Goal: Answer question/provide support: Share knowledge or assist other users

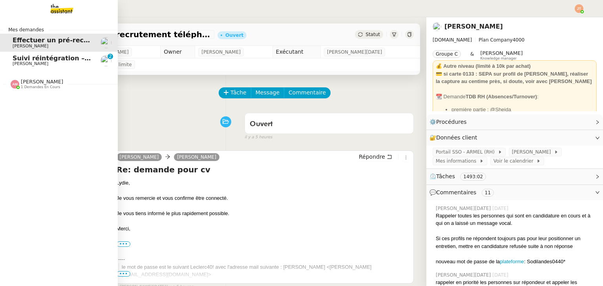
scroll to position [157, 0]
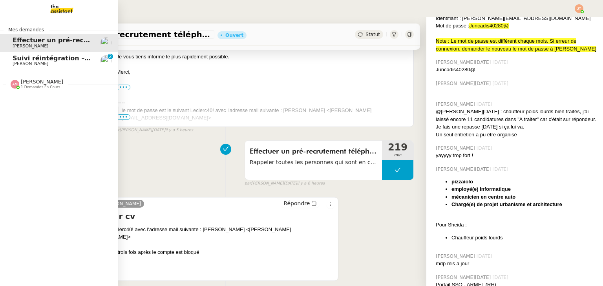
click at [21, 62] on span "[PERSON_NAME]" at bounding box center [31, 63] width 36 height 5
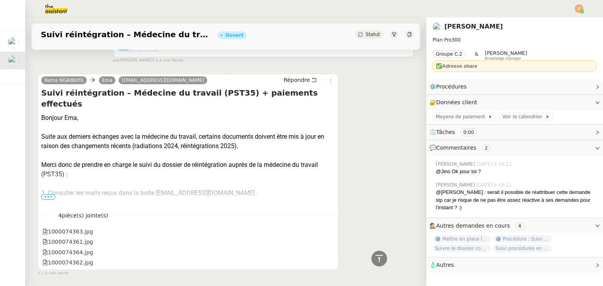
scroll to position [392, 0]
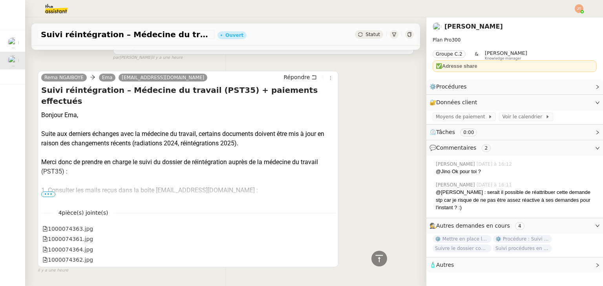
click at [50, 196] on span "•••" at bounding box center [48, 194] width 14 height 5
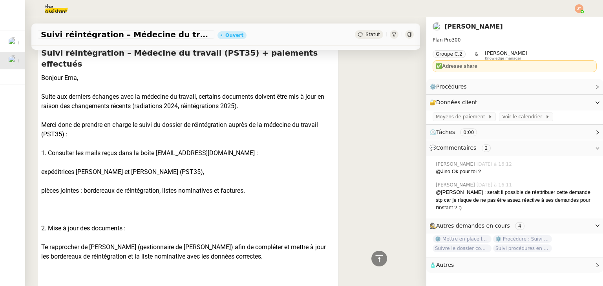
scroll to position [432, 0]
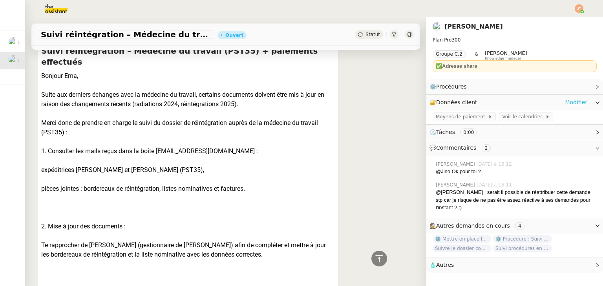
click at [566, 104] on link "Modifier" at bounding box center [576, 102] width 22 height 9
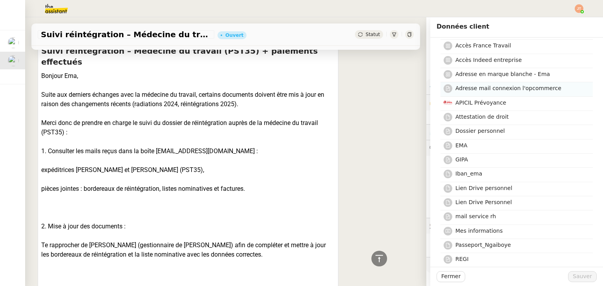
scroll to position [118, 0]
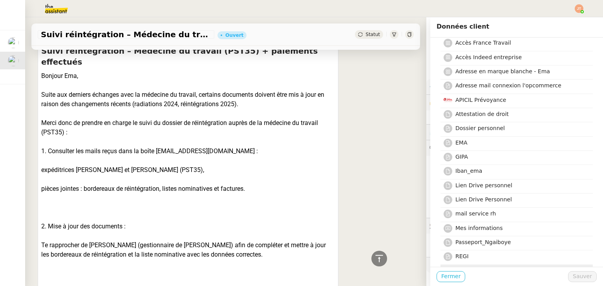
click at [449, 273] on span "Fermer" at bounding box center [450, 276] width 19 height 9
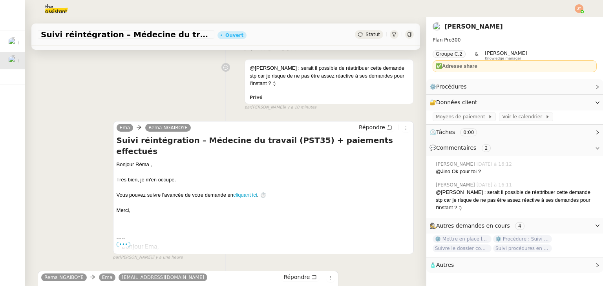
scroll to position [196, 0]
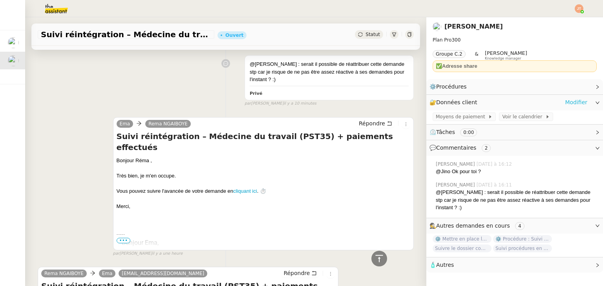
click at [565, 101] on link "Modifier" at bounding box center [576, 102] width 22 height 9
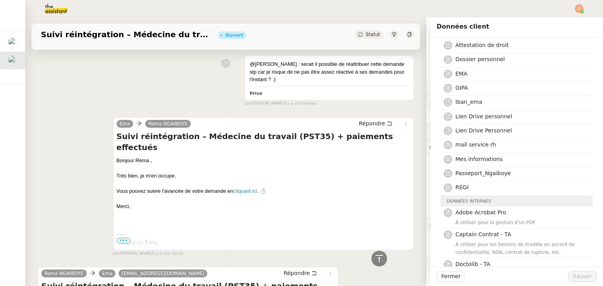
scroll to position [196, 0]
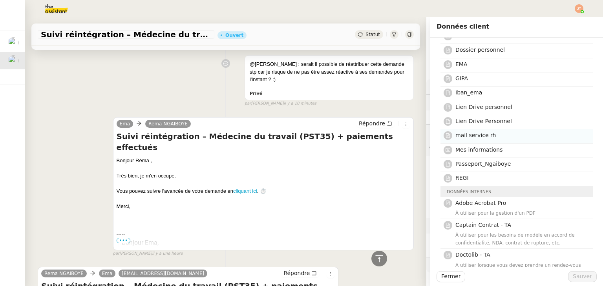
click at [468, 137] on span "mail service rh" at bounding box center [475, 135] width 40 height 6
click at [575, 277] on span "Sauver" at bounding box center [581, 276] width 19 height 9
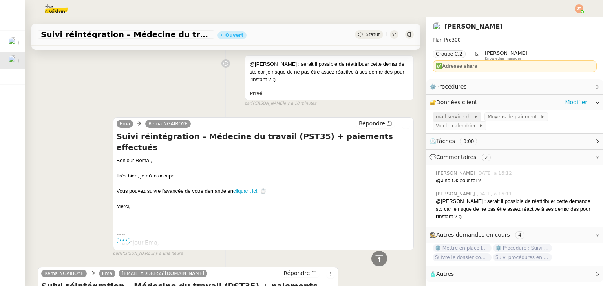
click at [449, 118] on span "mail service rh" at bounding box center [454, 117] width 38 height 8
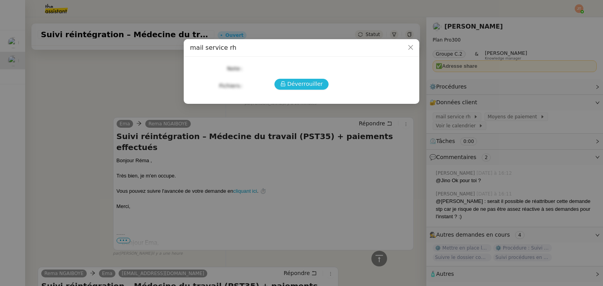
click at [314, 87] on span "Déverrouiller" at bounding box center [305, 84] width 36 height 9
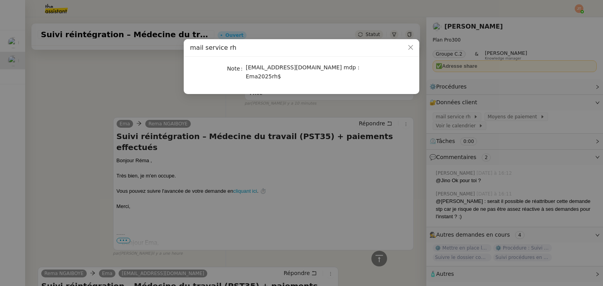
click at [106, 101] on nz-modal-container "mail service rh Note [EMAIL_ADDRESS][DOMAIN_NAME] mdp : Ema2025rh$" at bounding box center [301, 143] width 603 height 286
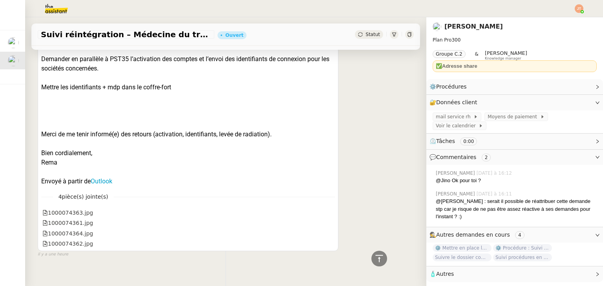
scroll to position [791, 0]
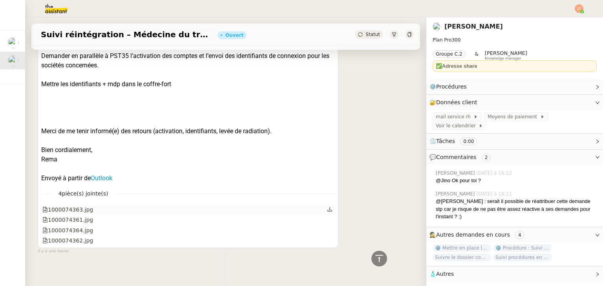
click at [327, 207] on icon at bounding box center [329, 209] width 5 height 5
click at [327, 217] on icon at bounding box center [329, 219] width 5 height 5
click at [327, 227] on icon at bounding box center [329, 229] width 5 height 5
click at [327, 238] on icon at bounding box center [329, 240] width 5 height 5
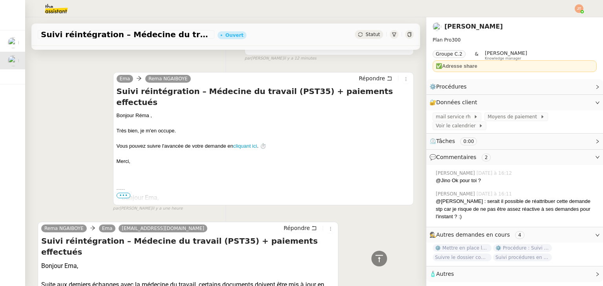
scroll to position [84, 0]
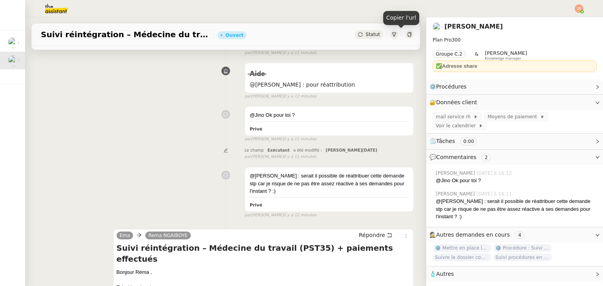
click at [407, 36] on icon at bounding box center [409, 34] width 4 height 5
click at [407, 37] on icon at bounding box center [409, 34] width 4 height 5
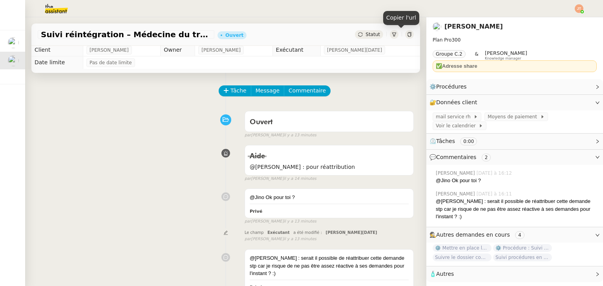
scroll to position [0, 0]
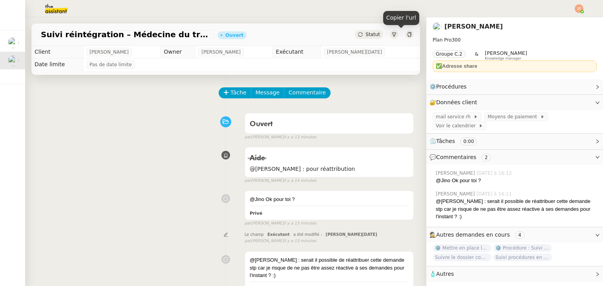
click at [151, 151] on div "Aide @[PERSON_NAME] : pour réattribution false par [PERSON_NAME] il y a 14 minu…" at bounding box center [226, 164] width 376 height 40
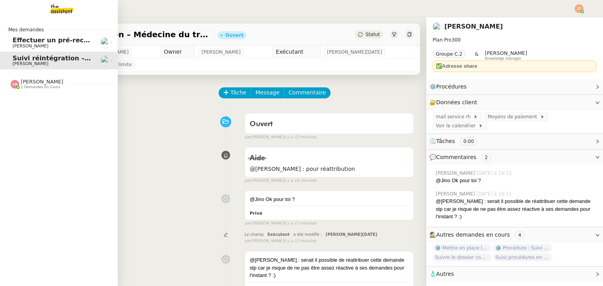
click at [20, 43] on span "Effectuer un pré-recrutement téléphonique" at bounding box center [89, 39] width 153 height 7
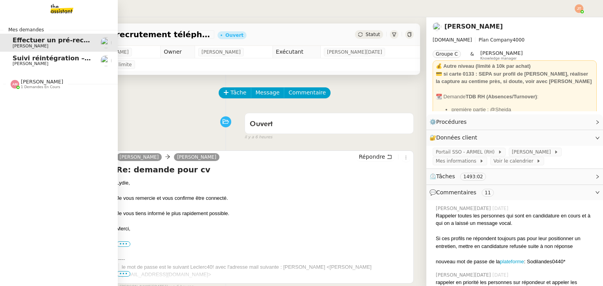
click at [44, 61] on span "Suivi réintégration – Médecine du travail (PST35) + paiements effectués" at bounding box center [141, 58] width 256 height 7
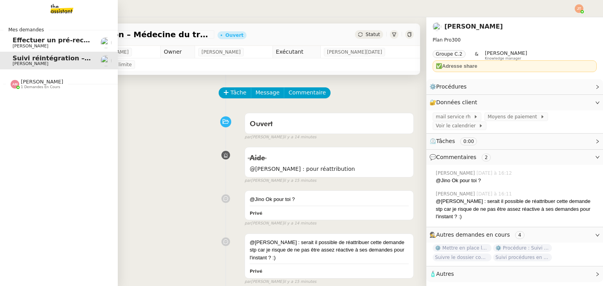
click at [63, 38] on span "Effectuer un pré-recrutement téléphonique" at bounding box center [89, 39] width 153 height 7
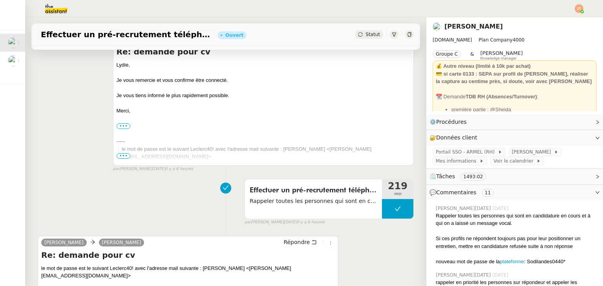
scroll to position [157, 0]
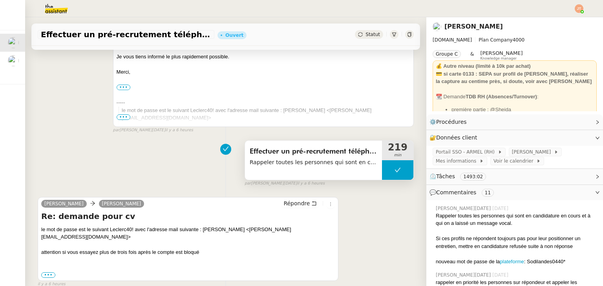
click at [382, 171] on button at bounding box center [397, 170] width 31 height 20
click at [386, 171] on icon at bounding box center [389, 170] width 6 height 6
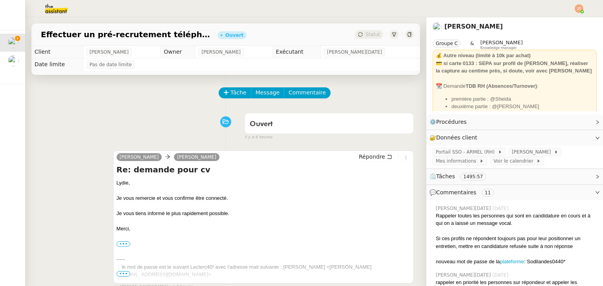
scroll to position [0, 0]
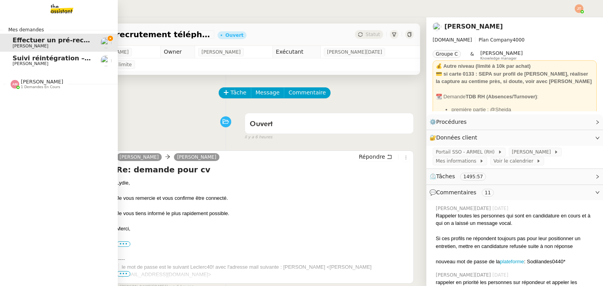
click at [61, 67] on link "Suivi réintégration – Médecine du travail (PST35) + paiements effectués [PERSON…" at bounding box center [59, 61] width 118 height 18
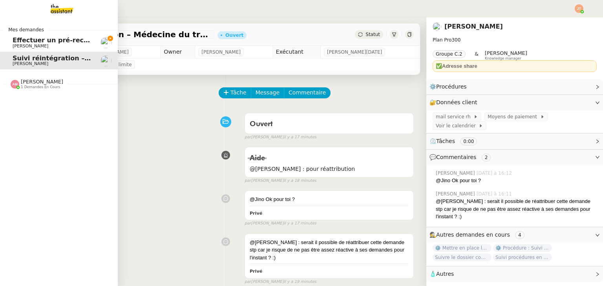
click at [42, 46] on span "[PERSON_NAME]" at bounding box center [52, 46] width 79 height 5
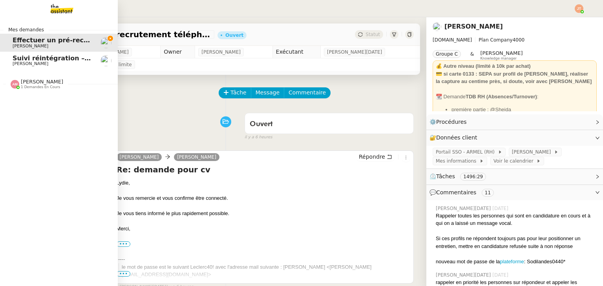
click at [39, 87] on span "1 demandes en cours" at bounding box center [40, 87] width 39 height 4
click at [50, 104] on span "[PERSON_NAME]" at bounding box center [52, 104] width 79 height 5
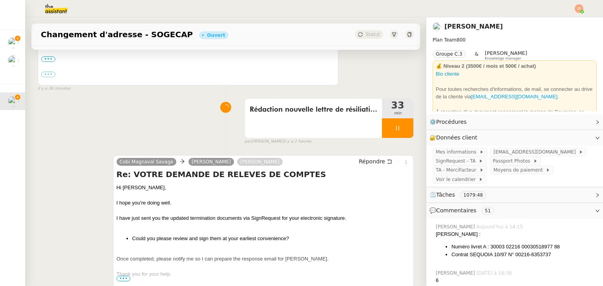
scroll to position [275, 0]
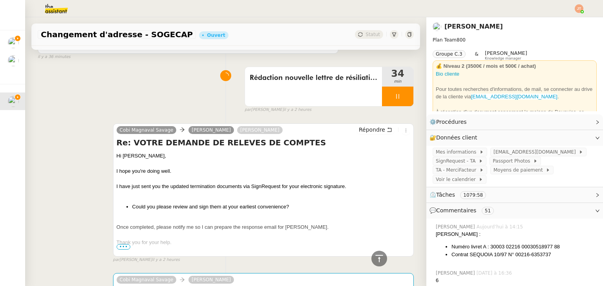
click at [119, 248] on span "•••" at bounding box center [124, 246] width 14 height 5
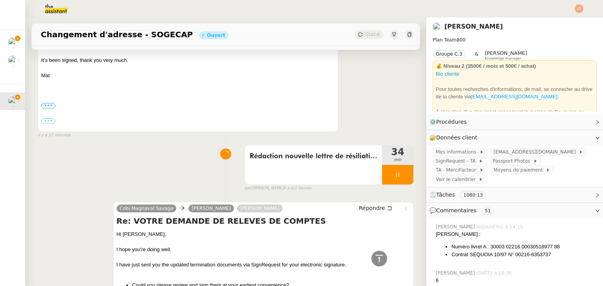
scroll to position [0, 0]
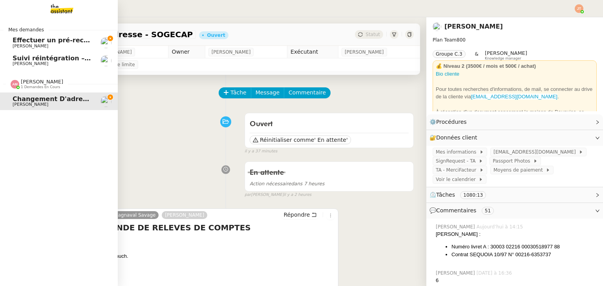
click at [33, 44] on span "[PERSON_NAME]" at bounding box center [31, 46] width 36 height 5
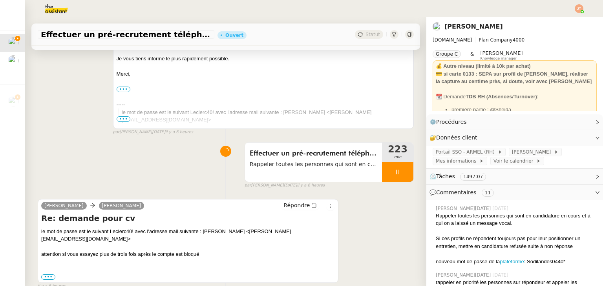
scroll to position [157, 0]
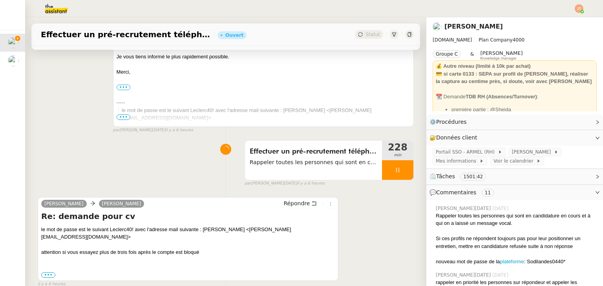
click at [152, 151] on div "Effectuer un pré-recrutement téléphonique Rappeler toutes les personnes qui son…" at bounding box center [226, 162] width 376 height 50
click at [185, 184] on div "Effectuer un pré-recrutement téléphonique Rappeler toutes les personnes qui son…" at bounding box center [226, 162] width 376 height 50
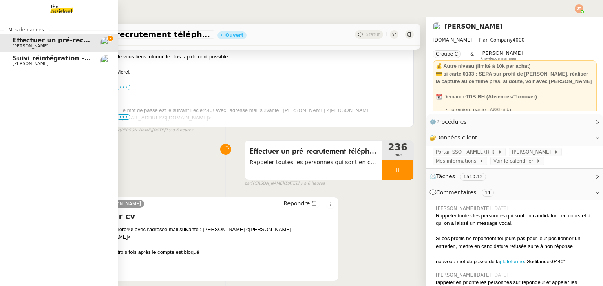
click at [19, 61] on span "Suivi réintégration – Médecine du travail (PST35) + paiements effectués" at bounding box center [141, 58] width 256 height 7
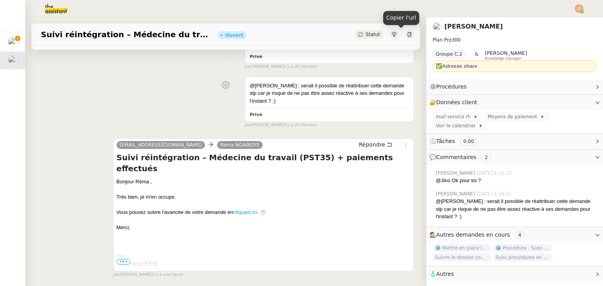
click at [407, 36] on icon at bounding box center [409, 34] width 4 height 5
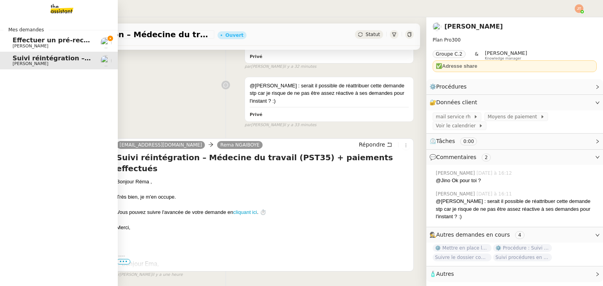
click at [19, 42] on span "Effectuer un pré-recrutement téléphonique" at bounding box center [89, 39] width 153 height 7
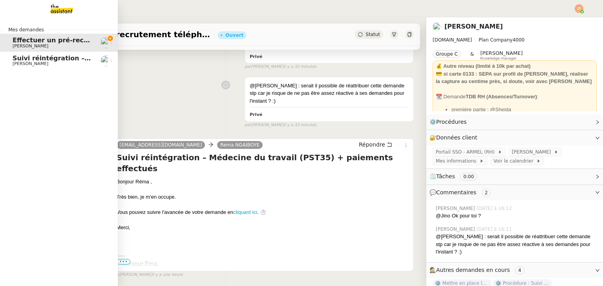
scroll to position [157, 0]
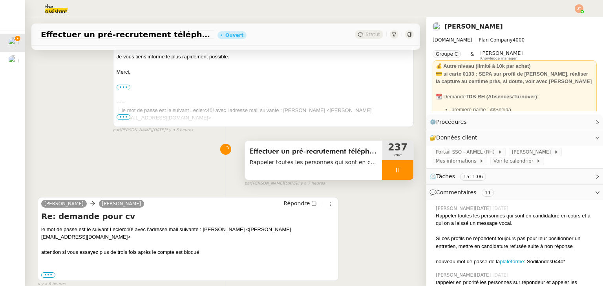
click at [394, 169] on icon at bounding box center [397, 170] width 6 height 6
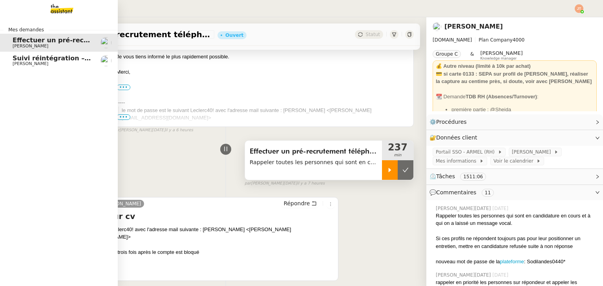
click at [24, 62] on span "[PERSON_NAME]" at bounding box center [31, 63] width 36 height 5
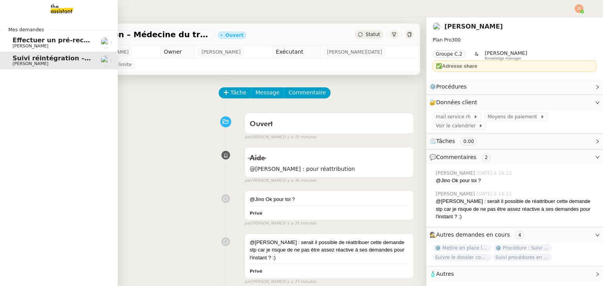
click at [32, 44] on span "[PERSON_NAME]" at bounding box center [31, 46] width 36 height 5
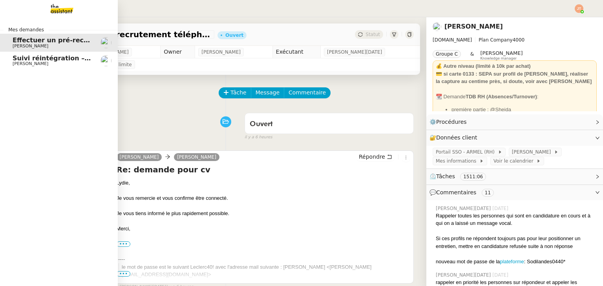
click at [37, 62] on span "[PERSON_NAME]" at bounding box center [31, 63] width 36 height 5
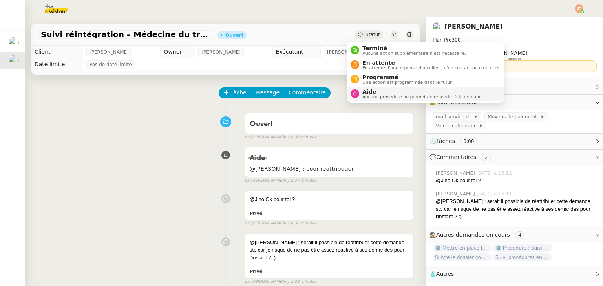
click at [370, 92] on span "Aide" at bounding box center [423, 92] width 123 height 6
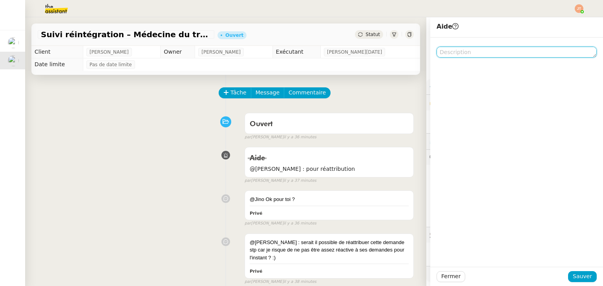
click at [454, 53] on textarea at bounding box center [516, 52] width 160 height 11
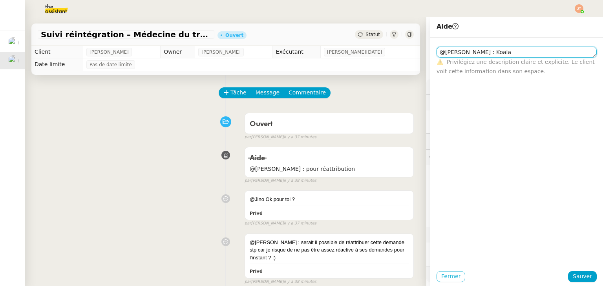
type textarea "@[PERSON_NAME] : Koala"
click at [442, 279] on span "Fermer" at bounding box center [450, 276] width 19 height 9
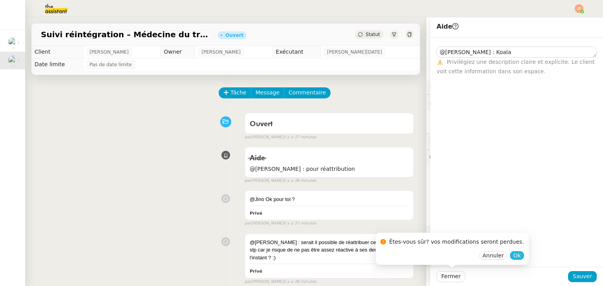
click at [513, 256] on span "Ok" at bounding box center [516, 256] width 7 height 8
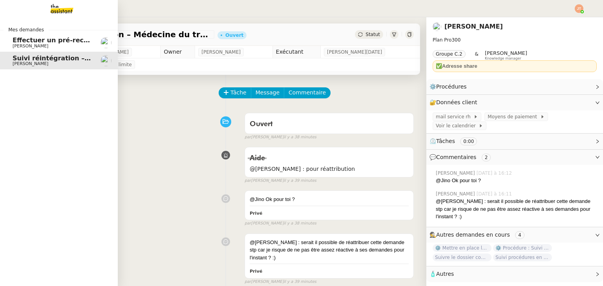
click at [40, 43] on span "Effectuer un pré-recrutement téléphonique" at bounding box center [89, 39] width 153 height 7
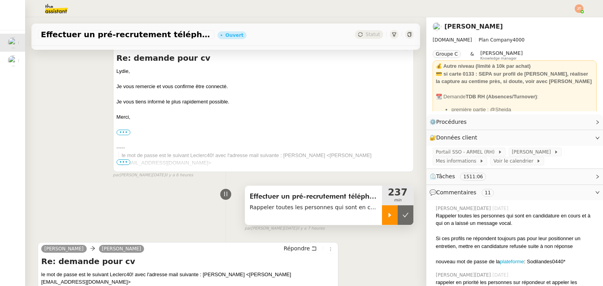
scroll to position [118, 0]
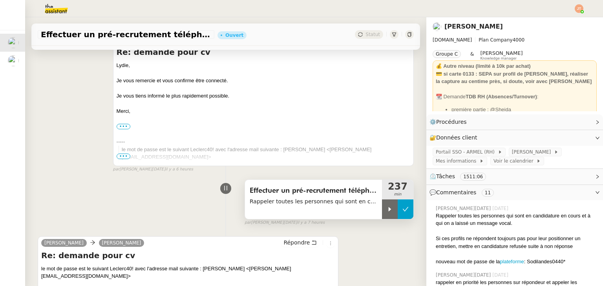
click at [397, 214] on button at bounding box center [405, 210] width 16 height 20
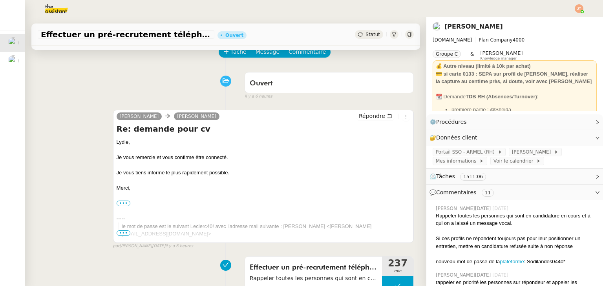
scroll to position [39, 0]
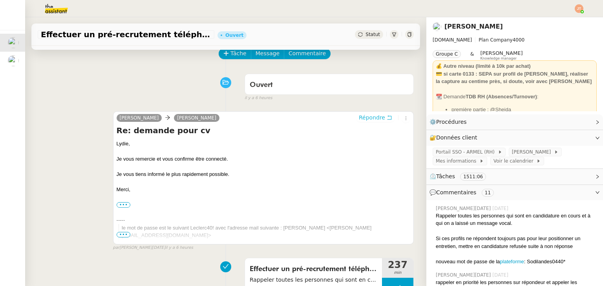
click at [361, 122] on span "Répondre" at bounding box center [372, 118] width 26 height 8
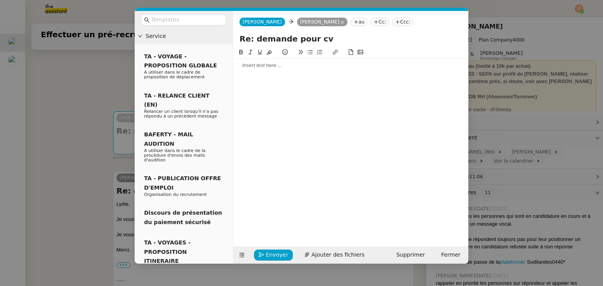
click at [265, 68] on div at bounding box center [350, 65] width 229 height 7
click at [75, 106] on nz-modal-container "Service TA - VOYAGE - PROPOSITION GLOBALE A utiliser dans le cadre de propositi…" at bounding box center [301, 143] width 603 height 286
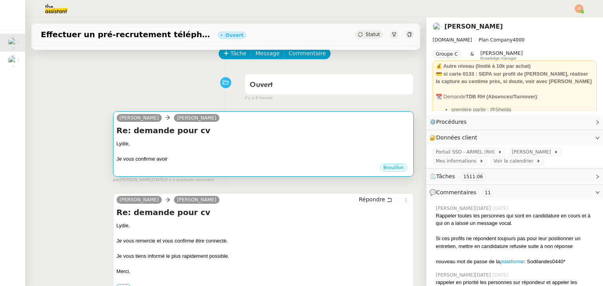
click at [193, 156] on div at bounding box center [263, 152] width 293 height 8
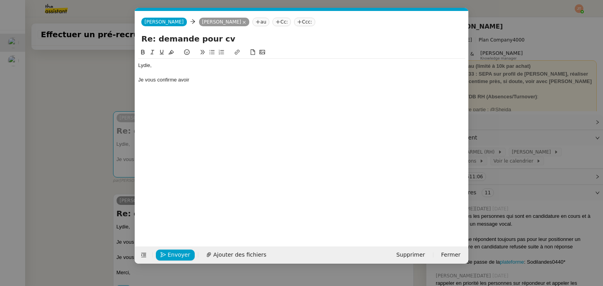
scroll to position [0, 16]
click at [226, 80] on div "Je vous confirme avoir" at bounding box center [301, 80] width 327 height 7
click at [251, 78] on div "Je vous confirme avoir passé les candidatures en refusé" at bounding box center [301, 80] width 327 height 7
click at [271, 79] on div "Je vous confirme avoir passé les candidatures en "refusé" at bounding box center [301, 80] width 327 height 7
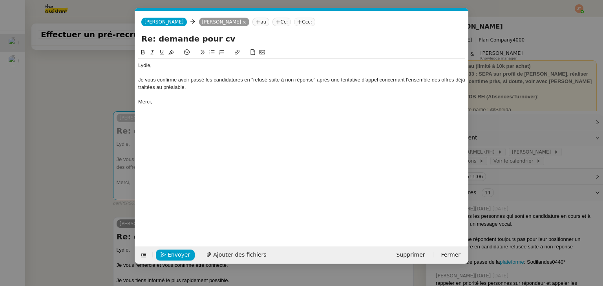
click at [100, 108] on nz-modal-container "Service TA - VOYAGE - PROPOSITION GLOBALE A utiliser dans le cadre de propositi…" at bounding box center [301, 143] width 603 height 286
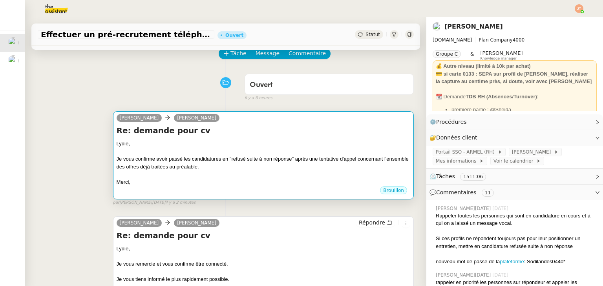
click at [282, 167] on div "Je vous confirme avoir passé les candidatures en "refusé suite à non réponse" a…" at bounding box center [263, 162] width 293 height 15
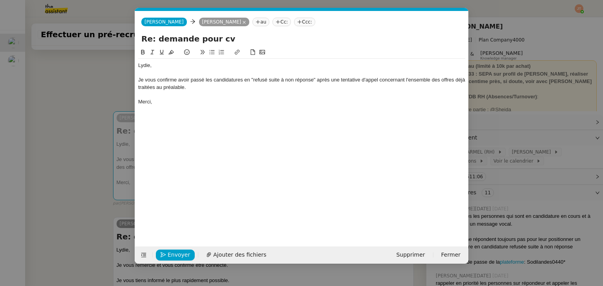
click at [89, 87] on nz-modal-container "Service TA - VOYAGE - PROPOSITION GLOBALE A utiliser dans le cadre de propositi…" at bounding box center [301, 143] width 603 height 286
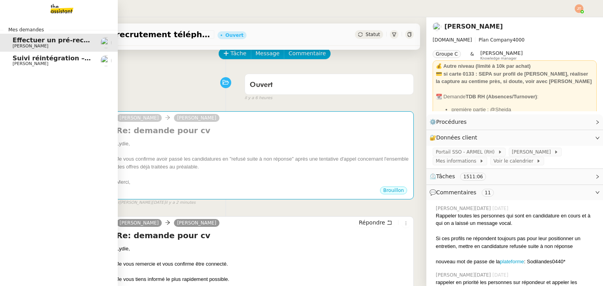
click at [17, 63] on span "[PERSON_NAME]" at bounding box center [31, 63] width 36 height 5
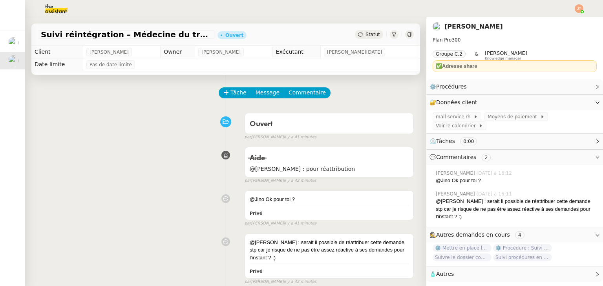
click at [368, 30] on div "Statut" at bounding box center [369, 34] width 28 height 9
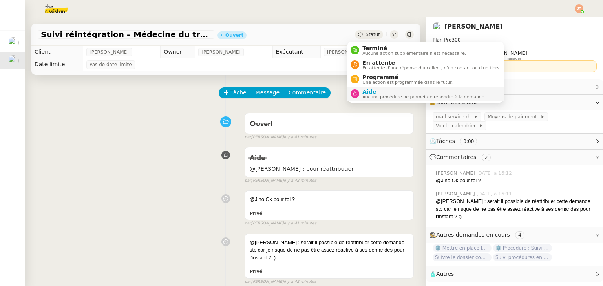
click at [383, 93] on span "Aide" at bounding box center [423, 92] width 123 height 6
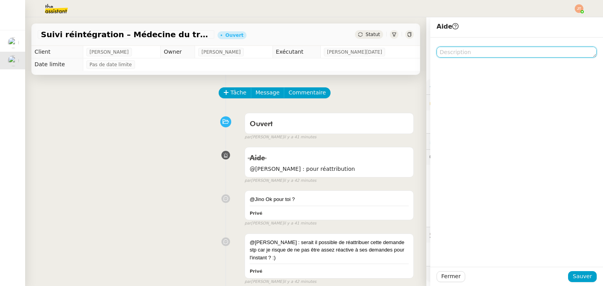
click at [450, 55] on textarea at bounding box center [516, 52] width 160 height 11
type textarea "F"
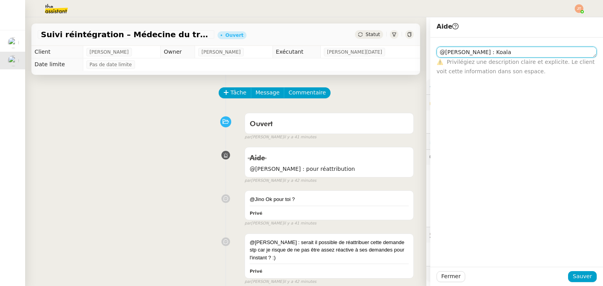
click at [441, 52] on textarea "@[PERSON_NAME] : Koala" at bounding box center [516, 52] width 160 height 11
type textarea "@[PERSON_NAME] : Koala"
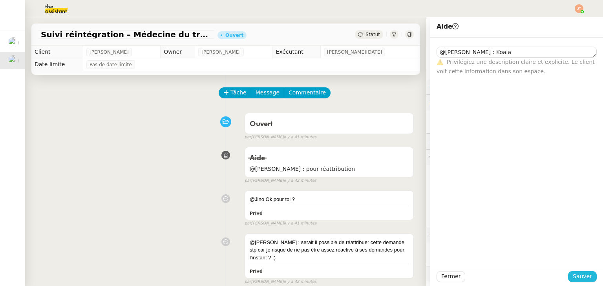
click at [572, 279] on span "Sauver" at bounding box center [581, 276] width 19 height 9
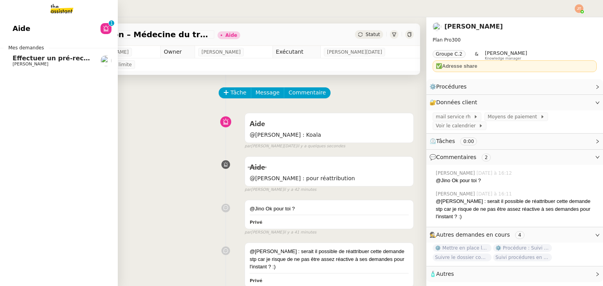
click at [29, 63] on span "[PERSON_NAME]" at bounding box center [31, 64] width 36 height 5
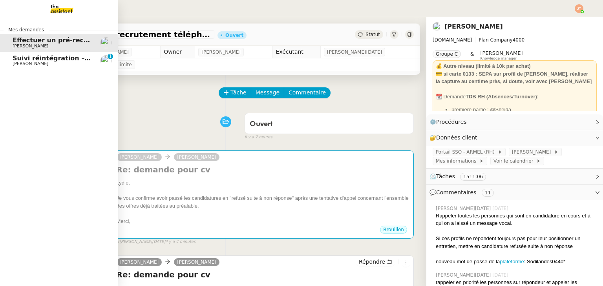
click at [36, 62] on span "[PERSON_NAME]" at bounding box center [31, 63] width 36 height 5
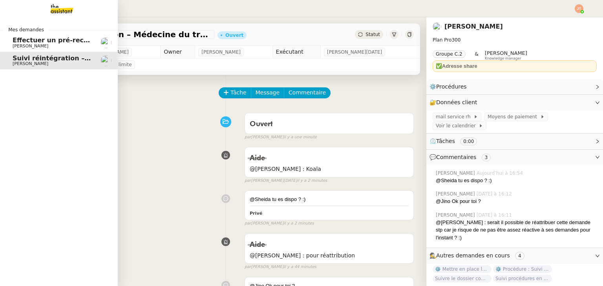
click at [32, 41] on span "Effectuer un pré-recrutement téléphonique" at bounding box center [89, 39] width 153 height 7
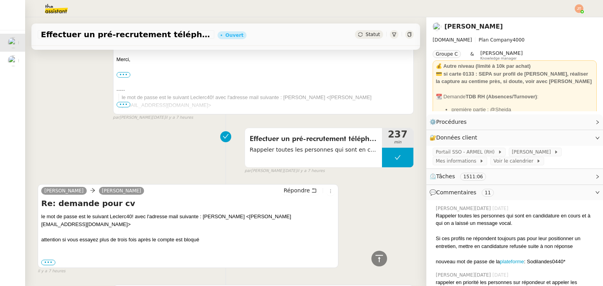
scroll to position [78, 0]
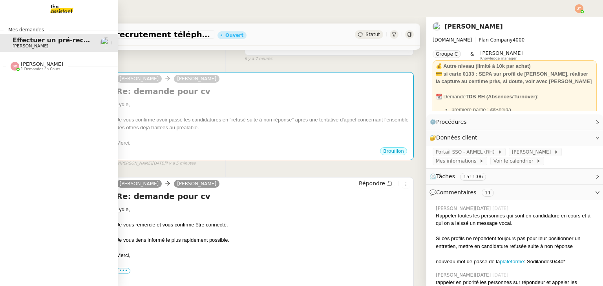
click at [29, 66] on span "[PERSON_NAME]" at bounding box center [42, 64] width 42 height 6
click at [31, 67] on span "1 demandes en cours" at bounding box center [40, 69] width 39 height 4
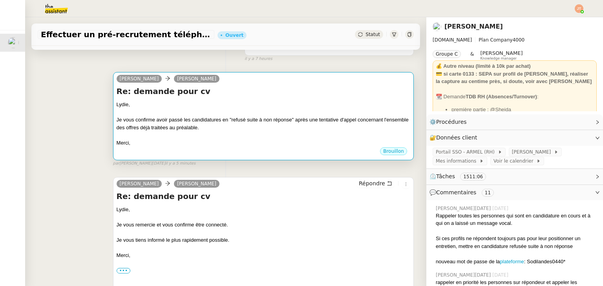
click at [220, 131] on div "Je vous confirme avoir passé les candidatures en "refusé suite à non réponse" a…" at bounding box center [263, 123] width 293 height 15
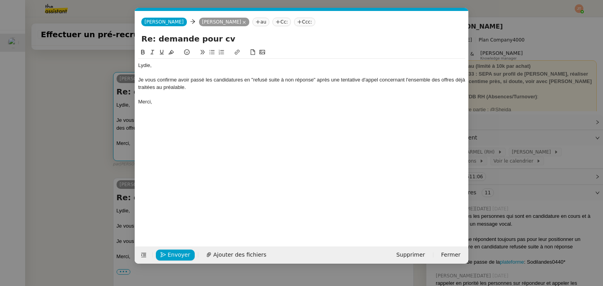
scroll to position [0, 16]
click at [84, 156] on nz-modal-container "Service TA - VOYAGE - PROPOSITION GLOBALE A utiliser dans le cadre de propositi…" at bounding box center [301, 143] width 603 height 286
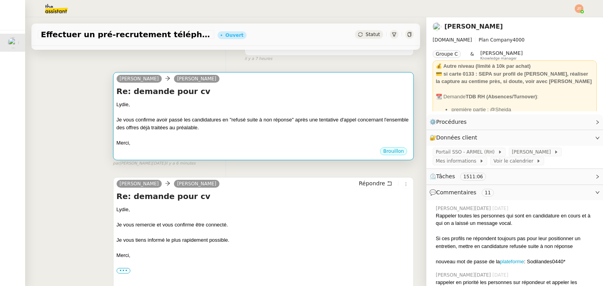
click at [235, 125] on div "Je vous confirme avoir passé les candidatures en "refusé suite à non réponse" a…" at bounding box center [263, 123] width 293 height 15
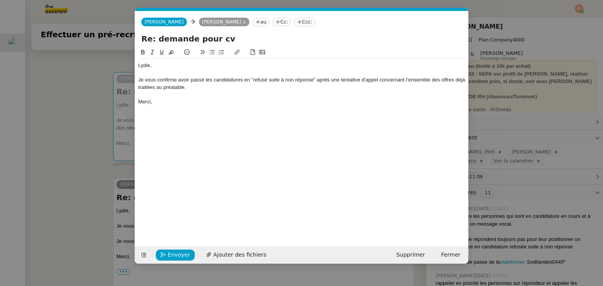
click at [379, 80] on div "Je vous confirme avoir passé les candidatures en "refusé suite à non réponse" a…" at bounding box center [301, 84] width 327 height 15
drag, startPoint x: 405, startPoint y: 81, endPoint x: 380, endPoint y: 82, distance: 25.1
click at [380, 82] on div "Je vous confirme avoir passé les candidatures en "refusé suite à non réponse" a…" at bounding box center [301, 84] width 327 height 15
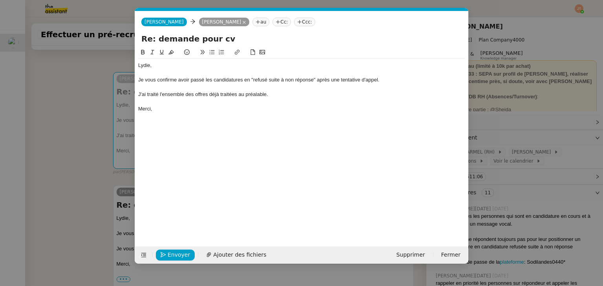
click at [181, 113] on div "[PERSON_NAME], Je vous confirme avoir passé les candidatures en "refusé suite à…" at bounding box center [301, 87] width 327 height 57
click at [70, 120] on nz-modal-container "Service TA - VOYAGE - PROPOSITION GLOBALE A utiliser dans le cadre de propositi…" at bounding box center [301, 143] width 603 height 286
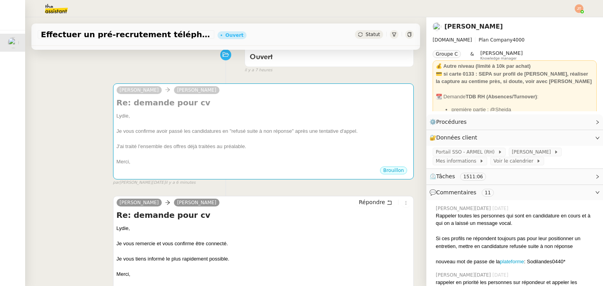
scroll to position [0, 0]
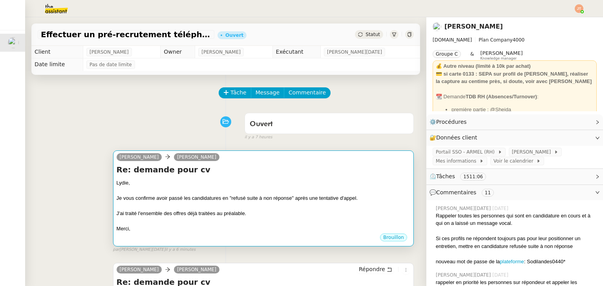
click at [243, 202] on div "Je vous confirme avoir passé les candidatures en "refusé suite à non réponse" a…" at bounding box center [263, 199] width 293 height 8
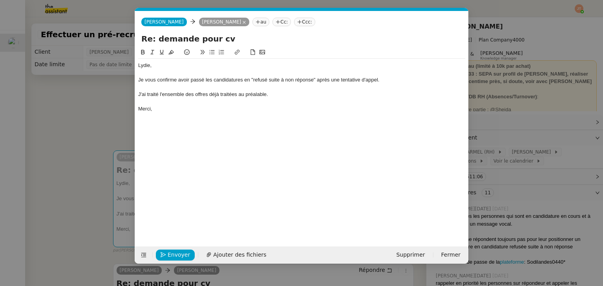
scroll to position [0, 16]
click at [311, 79] on div "Je vous confirme avoir passé les candidatures en "refusé suite à non réponse" a…" at bounding box center [301, 80] width 327 height 7
drag, startPoint x: 313, startPoint y: 79, endPoint x: 253, endPoint y: 79, distance: 59.2
click at [253, 79] on div "Je vous confirme avoir passé les candidatures en "refusé suite à non réponse" a…" at bounding box center [301, 80] width 327 height 7
click at [152, 52] on icon at bounding box center [152, 52] width 4 height 4
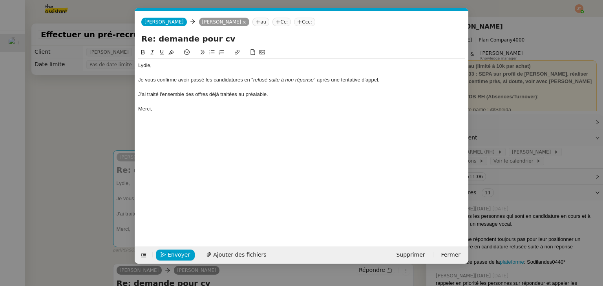
click at [294, 104] on div at bounding box center [301, 101] width 327 height 7
click at [191, 109] on div "Merci," at bounding box center [301, 109] width 327 height 7
click at [171, 253] on span "Envoyer" at bounding box center [179, 255] width 22 height 9
click at [171, 253] on span "Confirmer l'envoi" at bounding box center [191, 255] width 47 height 9
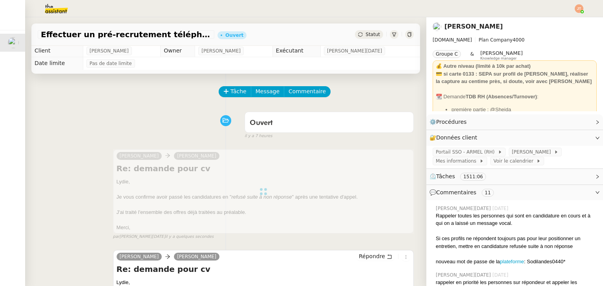
scroll to position [0, 0]
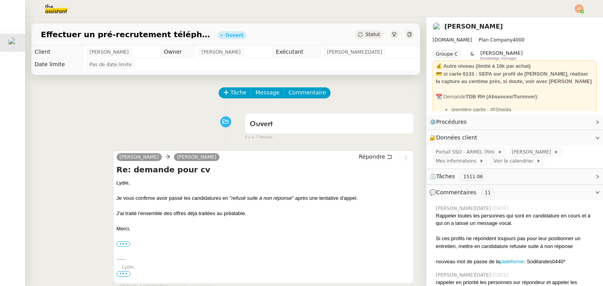
click at [365, 34] on span "Statut" at bounding box center [372, 34] width 15 height 5
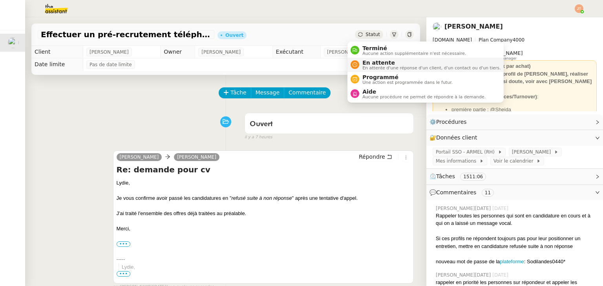
click at [368, 66] on span "En attente d'une réponse d'un client, d'un contact ou d'un tiers." at bounding box center [431, 68] width 138 height 4
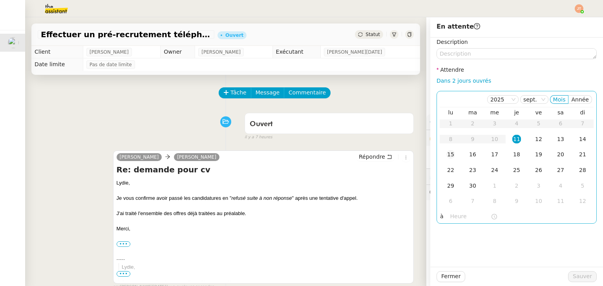
click at [447, 153] on div "15" at bounding box center [450, 154] width 9 height 9
click at [450, 220] on input "text" at bounding box center [470, 216] width 40 height 9
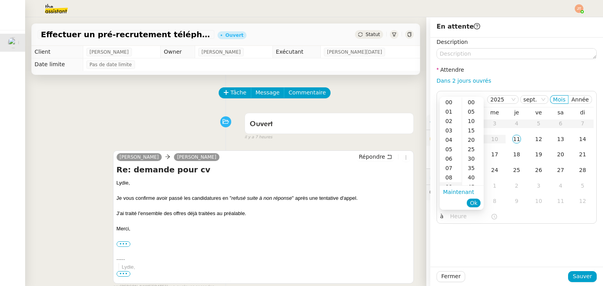
click at [450, 184] on div "09" at bounding box center [450, 186] width 22 height 9
click at [470, 104] on div "00" at bounding box center [473, 102] width 22 height 9
type input "09:00"
click at [474, 202] on span "Ok" at bounding box center [473, 203] width 7 height 8
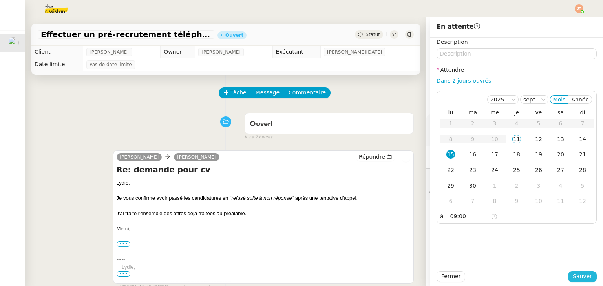
click at [584, 280] on span "Sauver" at bounding box center [581, 276] width 19 height 9
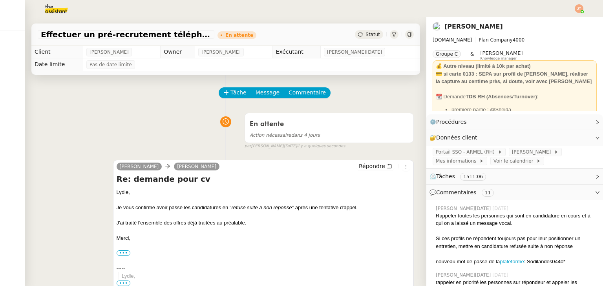
click at [575, 7] on img at bounding box center [578, 8] width 9 height 9
click at [558, 20] on span "Suivi" at bounding box center [550, 22] width 13 height 6
